Goal: Information Seeking & Learning: Learn about a topic

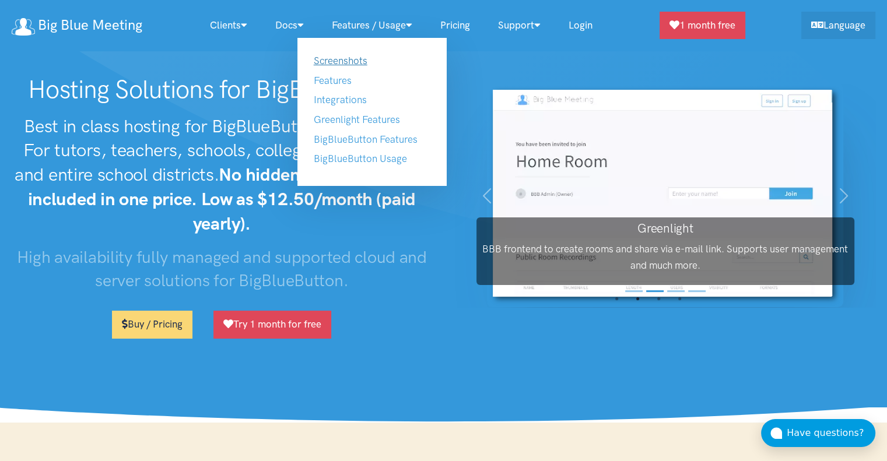
click at [354, 64] on link "Screenshots" at bounding box center [341, 61] width 54 height 12
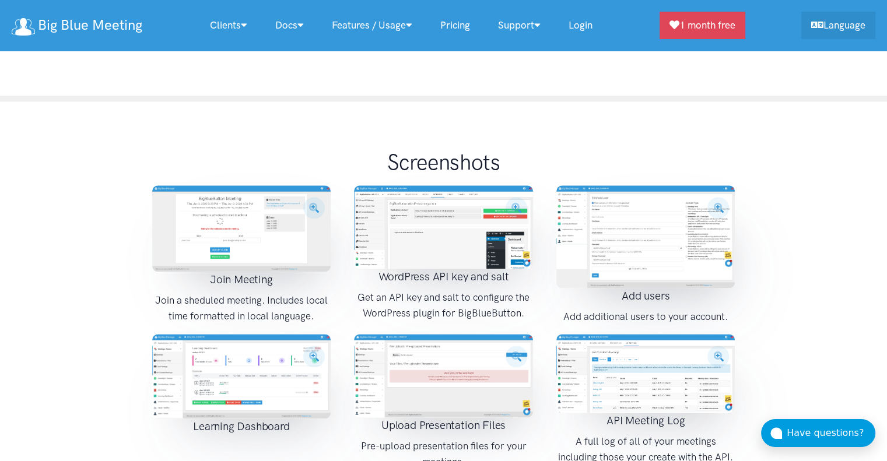
scroll to position [1347, 0]
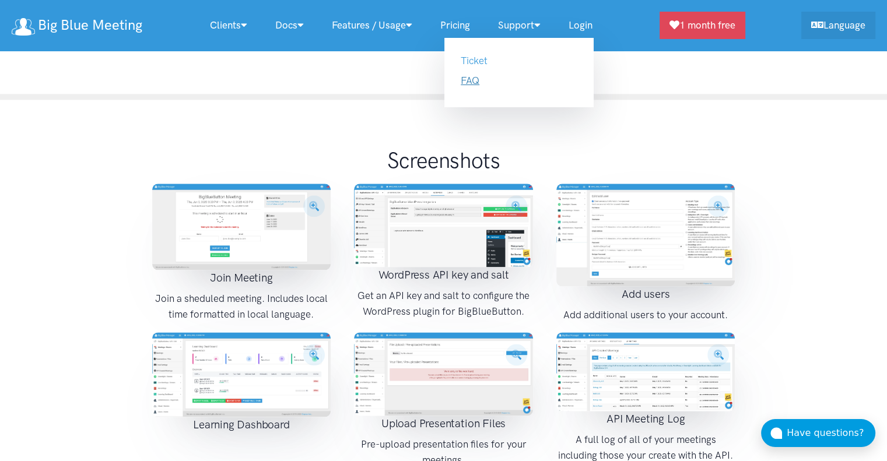
click at [474, 78] on link "FAQ" at bounding box center [470, 81] width 19 height 12
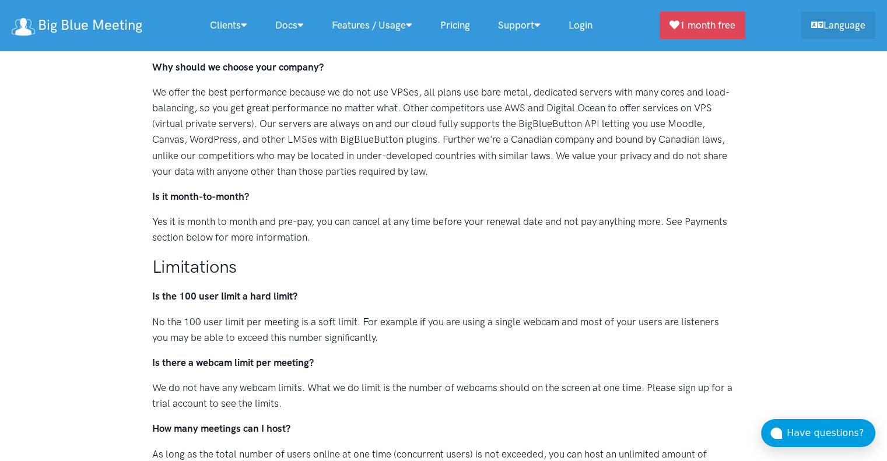
scroll to position [77, 0]
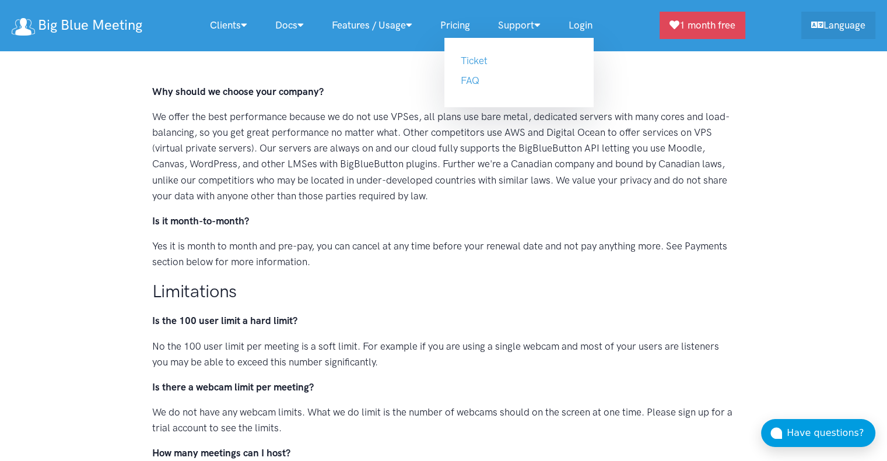
click at [535, 29] on link "Support" at bounding box center [519, 25] width 71 height 25
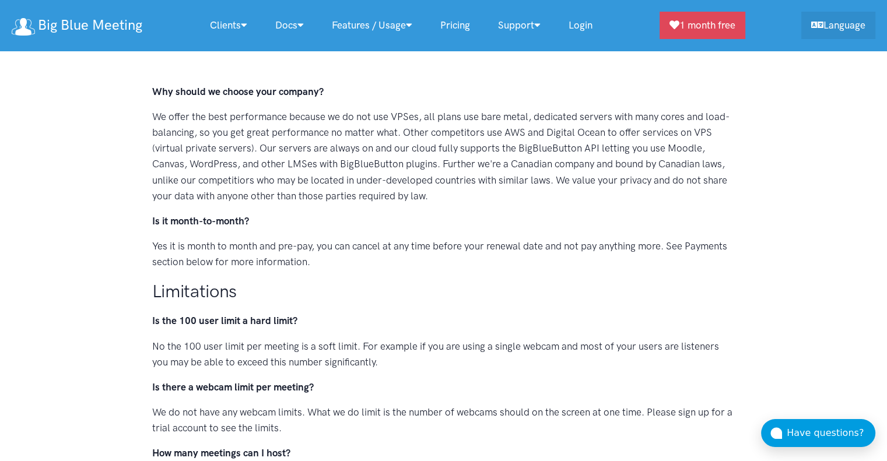
click at [537, 27] on link "Support" at bounding box center [519, 25] width 71 height 25
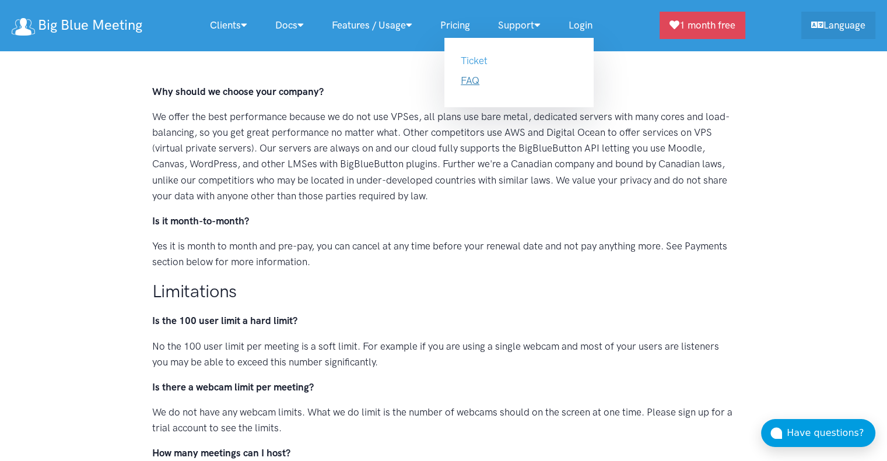
click at [479, 80] on link "FAQ" at bounding box center [470, 81] width 19 height 12
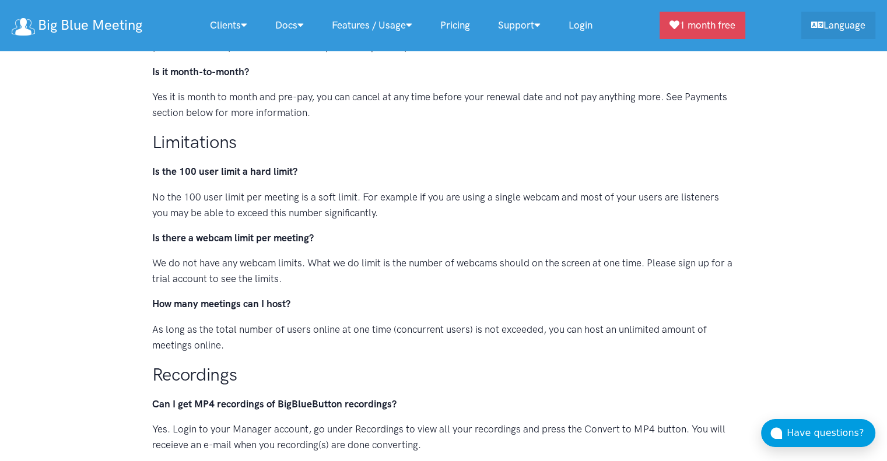
scroll to position [258, 0]
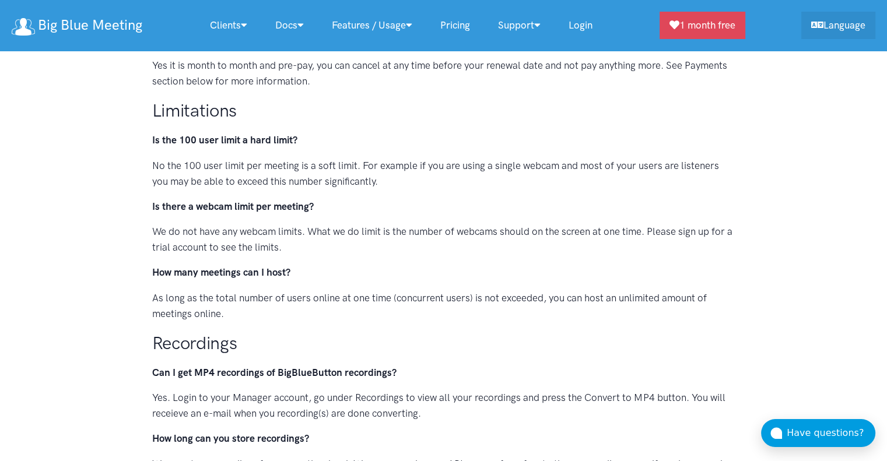
click at [586, 24] on link "Login" at bounding box center [580, 25] width 52 height 25
